Goal: Find contact information

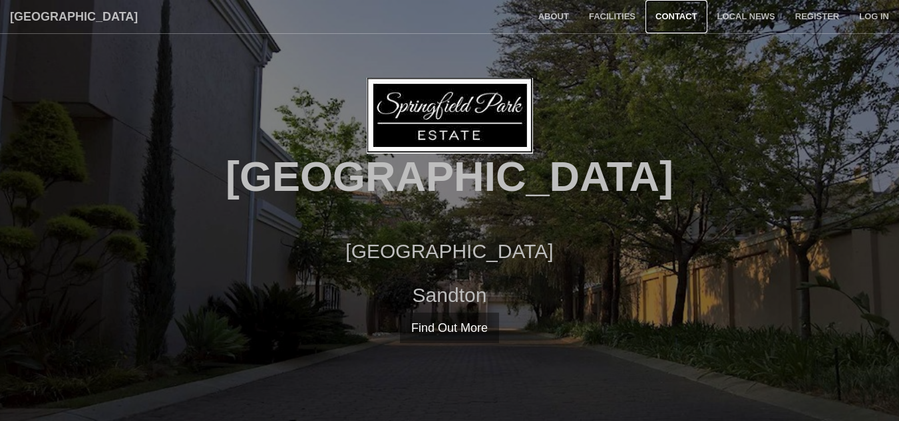
click at [687, 18] on link "Contact" at bounding box center [676, 16] width 62 height 33
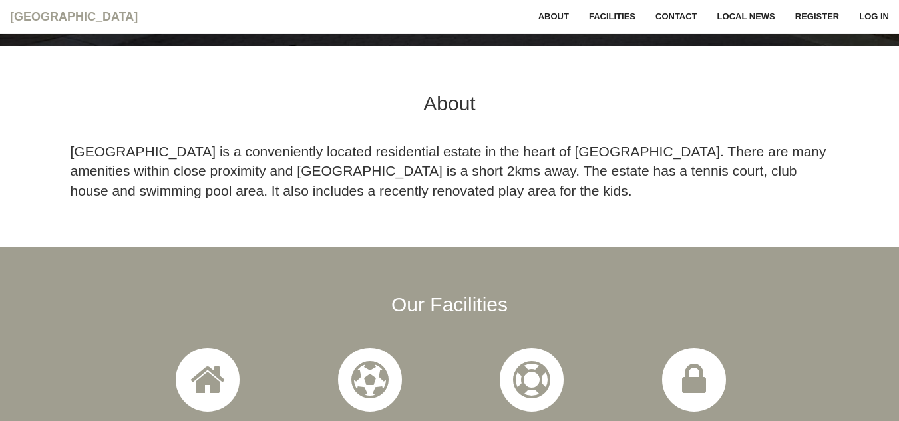
scroll to position [315, 0]
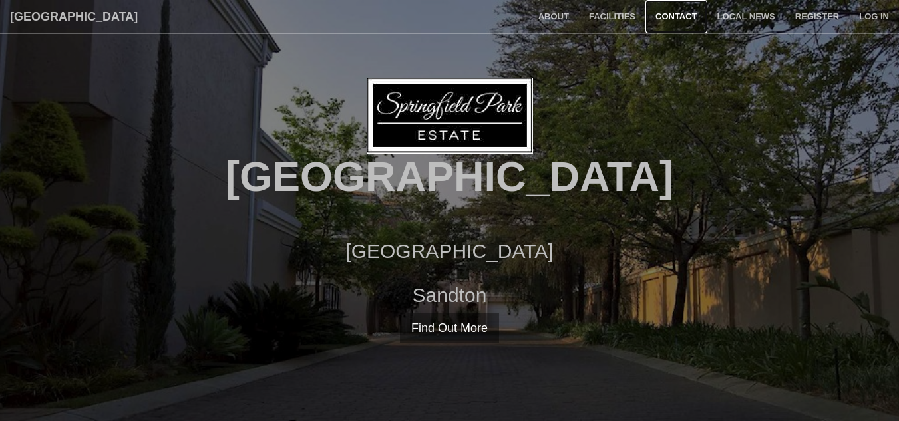
click at [683, 17] on link "Contact" at bounding box center [676, 16] width 62 height 33
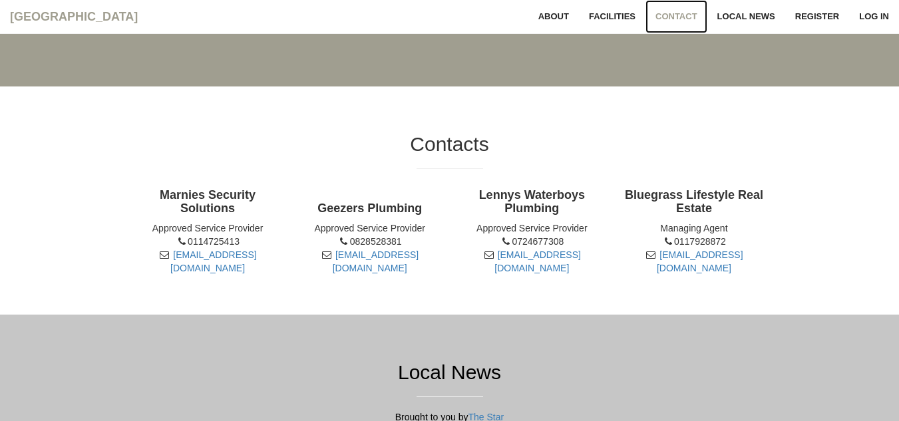
scroll to position [980, 0]
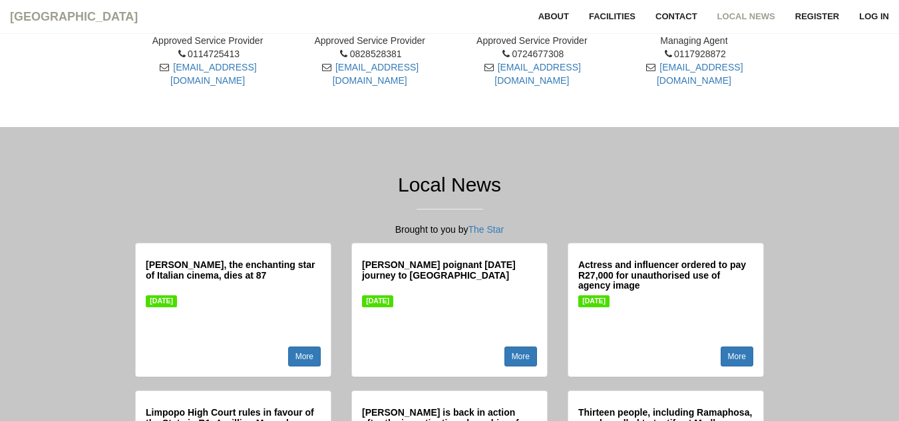
scroll to position [913, 0]
